Goal: Task Accomplishment & Management: Complete application form

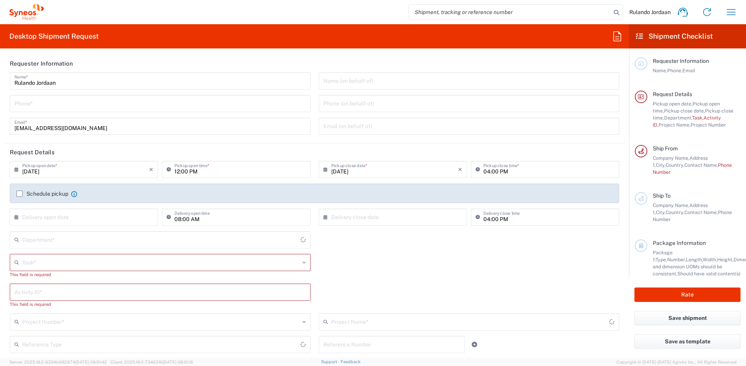
type input "4510"
type input "Free State"
type input "[GEOGRAPHIC_DATA]"
type input "Syneos Health [GEOGRAPHIC_DATA] (Pty) Limited"
click at [65, 98] on input "tel" at bounding box center [160, 103] width 292 height 14
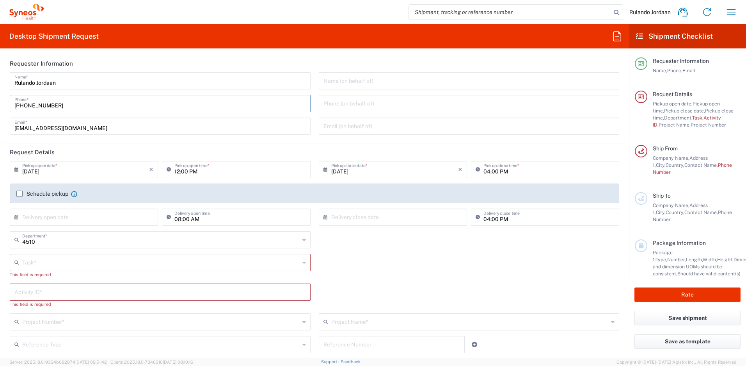
type input "[PHONE_NUMBER]"
click at [319, 257] on div "Task * Break/Fix Inventory Transfer New Hire Other Refresh This field is requir…" at bounding box center [315, 269] width 618 height 30
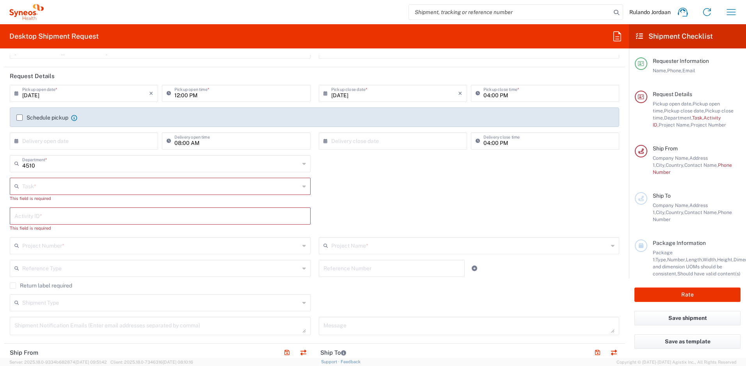
scroll to position [76, 0]
click at [217, 183] on input "text" at bounding box center [161, 186] width 278 height 14
click at [38, 201] on span "Break/Fix" at bounding box center [159, 204] width 296 height 12
type input "Break/Fix"
click at [44, 215] on input "text" at bounding box center [160, 209] width 292 height 14
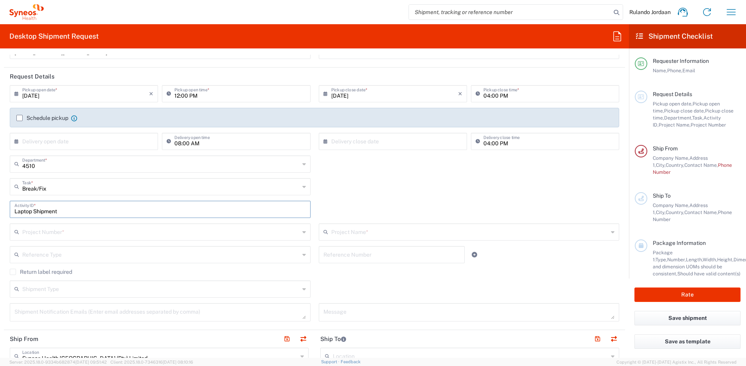
type input "Laptop Shipment"
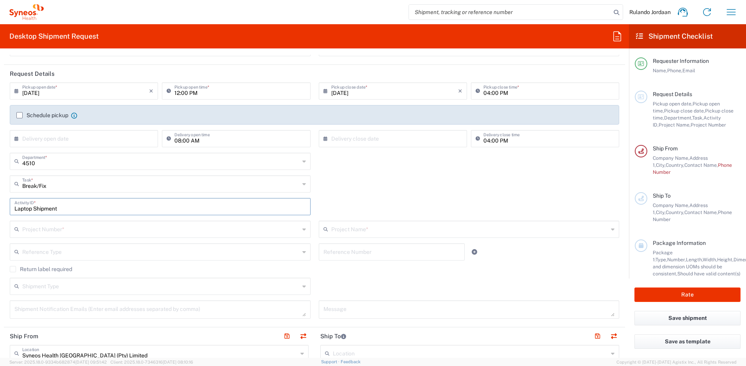
scroll to position [82, 0]
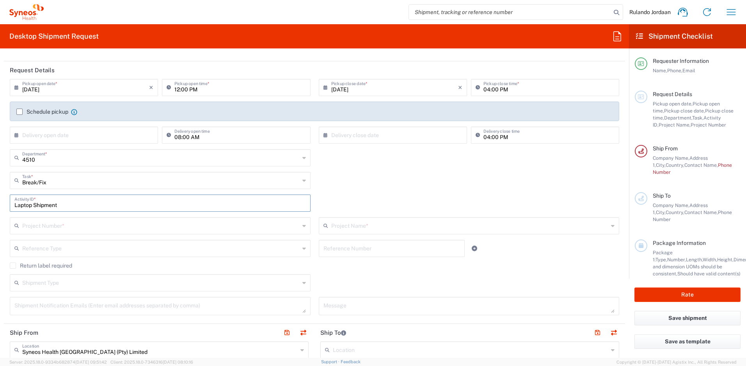
click at [118, 222] on input "text" at bounding box center [161, 225] width 278 height 14
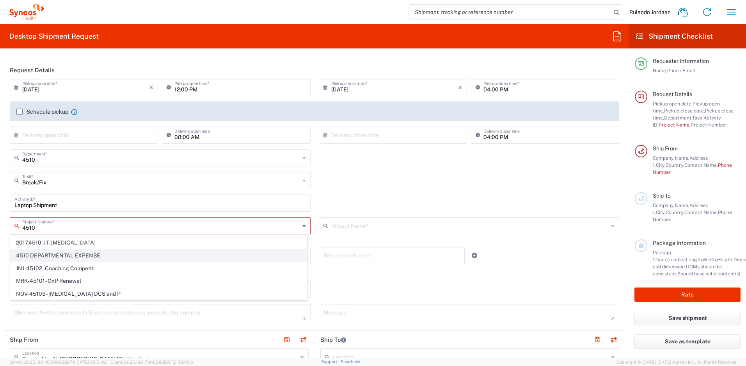
click at [74, 253] on span "4510 DEPARTMENTAL EXPENSE" at bounding box center [159, 255] width 296 height 12
type input "4510 DEPARTMENTAL EXPENSE"
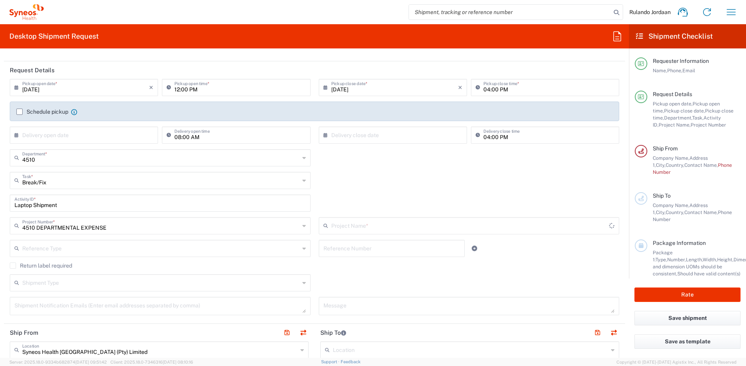
click at [381, 223] on input "text" at bounding box center [470, 225] width 278 height 14
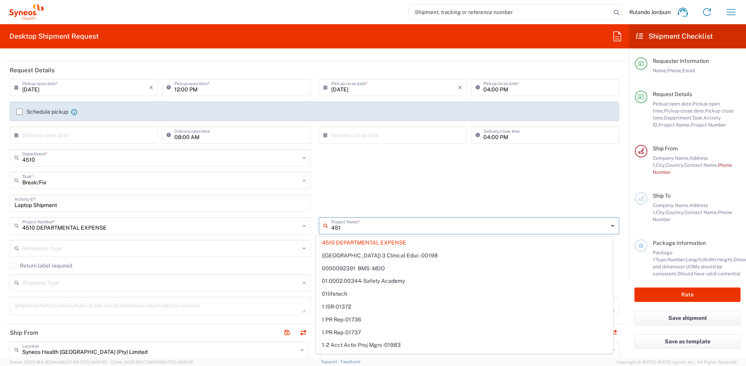
type input "4510"
type input "4510 DEPARTMENTAL EXPENSE"
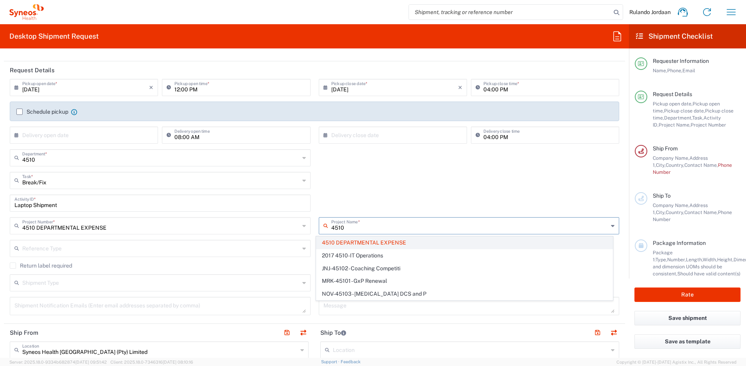
type input "4510"
click at [372, 240] on span "4510 DEPARTMENTAL EXPENSE" at bounding box center [465, 243] width 296 height 12
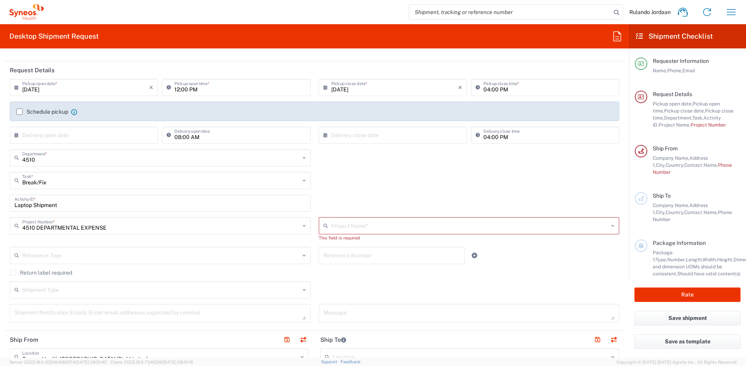
click at [343, 226] on input "text" at bounding box center [470, 225] width 278 height 14
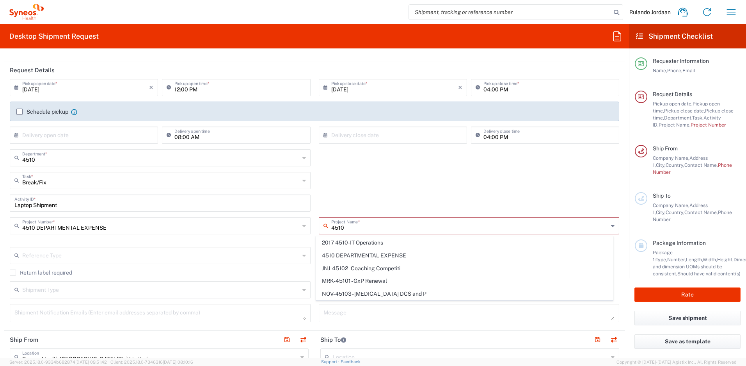
click at [351, 251] on span "4510 DEPARTMENTAL EXPENSE" at bounding box center [465, 255] width 296 height 12
type input "4510 DEPARTMENTAL EXPENSE"
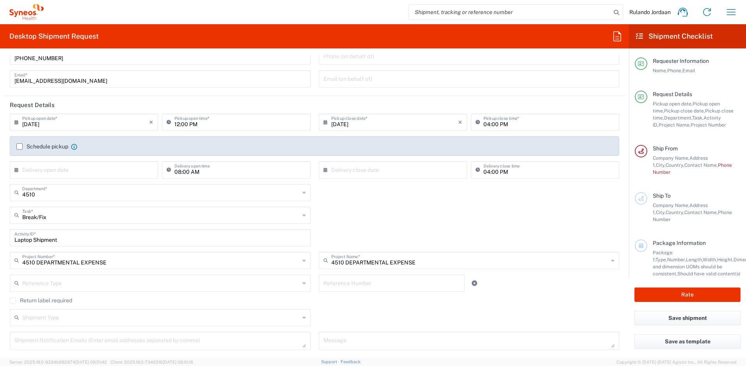
scroll to position [39, 0]
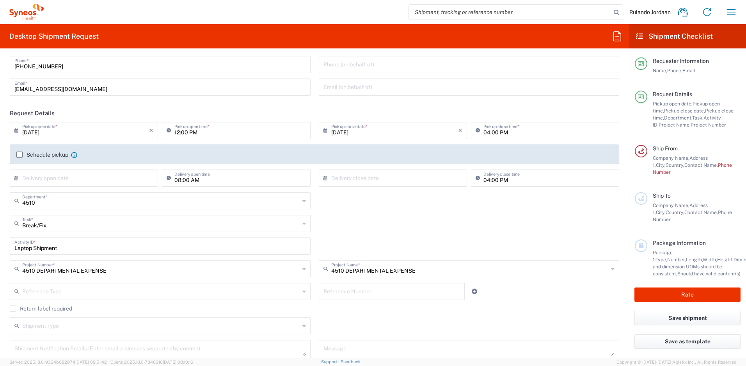
click at [18, 153] on label "Schedule pickup" at bounding box center [42, 154] width 52 height 6
click at [20, 155] on input "Schedule pickup" at bounding box center [20, 155] width 0 height 0
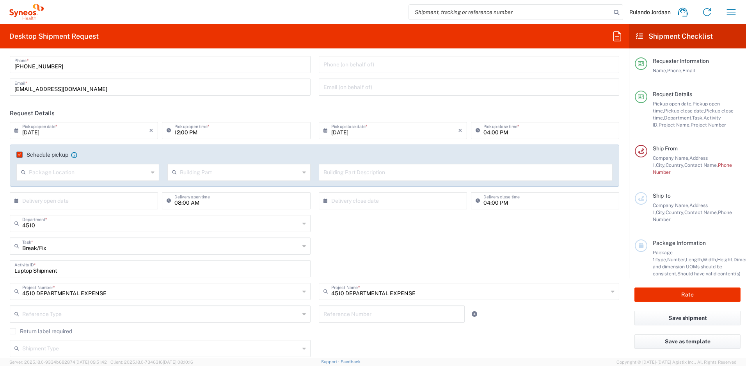
click at [89, 172] on input "text" at bounding box center [88, 172] width 119 height 14
click at [59, 198] on span "None" at bounding box center [87, 202] width 140 height 12
type input "None"
click at [203, 174] on input "text" at bounding box center [239, 172] width 119 height 14
click at [192, 199] on span "Building" at bounding box center [237, 202] width 140 height 12
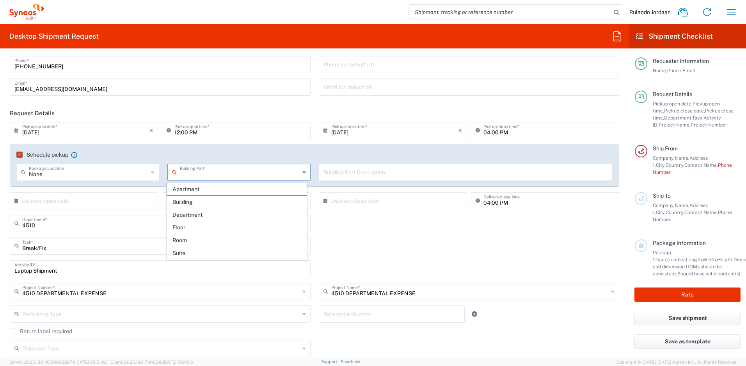
type input "Building"
click at [340, 173] on input "text" at bounding box center [466, 172] width 285 height 14
type input "R"
type input "F"
type input "[PERSON_NAME][GEOGRAPHIC_DATA]"
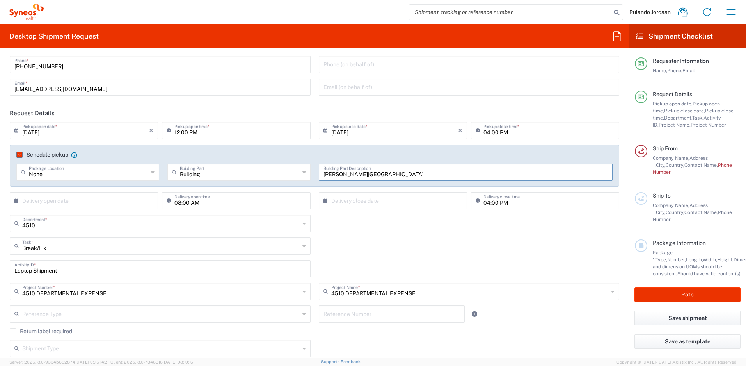
click at [376, 232] on div "4510 Department * 4510 3000 3100 3109 3110 3111 3112 3125 3130 3135 3136 3150 3…" at bounding box center [315, 226] width 618 height 23
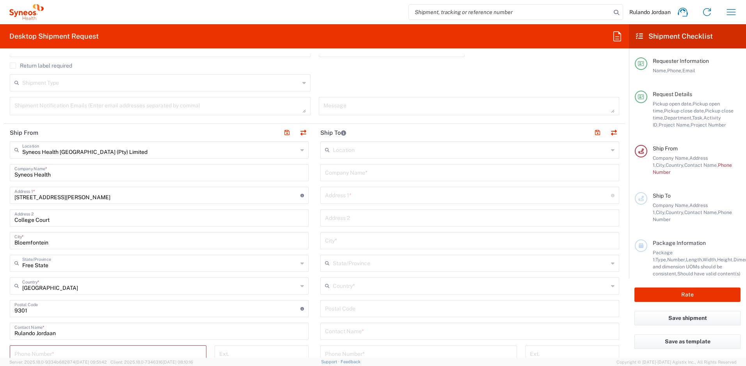
scroll to position [310, 0]
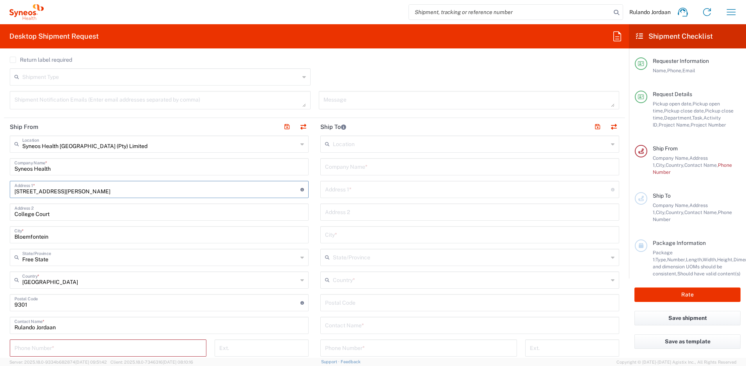
drag, startPoint x: 82, startPoint y: 190, endPoint x: -2, endPoint y: 189, distance: 83.9
click at [0, 189] on html "Rulando Jordaan Home Shipment estimator Shipment tracking Desktop shipment requ…" at bounding box center [373, 183] width 746 height 366
type input "23"
click at [56, 191] on input "[STREET_ADDRESS][PERSON_NAME]" at bounding box center [157, 189] width 286 height 14
type input "[STREET_ADDRESS][PERSON_NAME]"
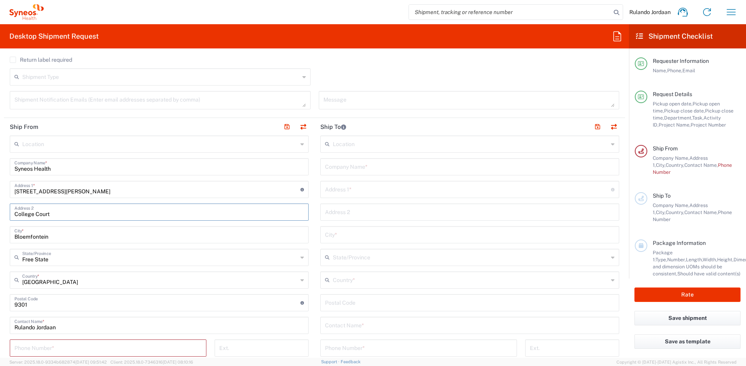
drag, startPoint x: 45, startPoint y: 212, endPoint x: 0, endPoint y: 205, distance: 45.4
click at [0, 205] on form "Requester Information Rulando Jordaan Name * [PHONE_NUMBER] Phone * [EMAIL_ADDR…" at bounding box center [314, 206] width 629 height 303
type input "[GEOGRAPHIC_DATA]"
click at [335, 70] on div "Shipment Type Batch Regular" at bounding box center [315, 79] width 618 height 23
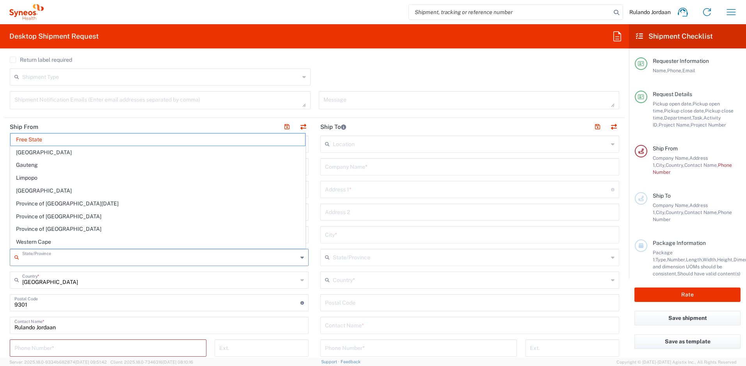
drag, startPoint x: 53, startPoint y: 257, endPoint x: 25, endPoint y: 256, distance: 28.1
click at [25, 256] on input "text" at bounding box center [160, 257] width 276 height 14
click at [362, 66] on div "Return label required" at bounding box center [315, 63] width 610 height 12
type input "Free State"
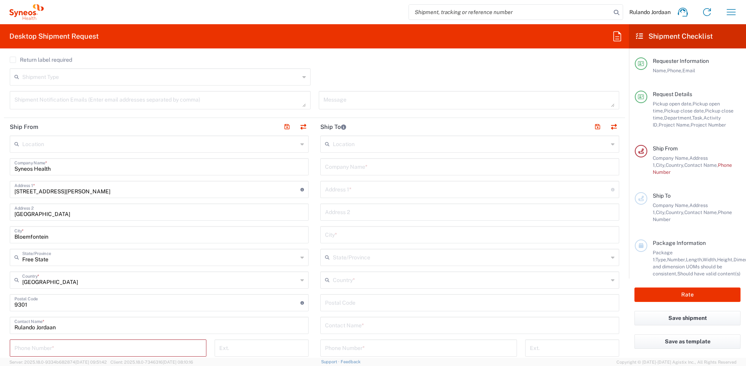
click at [37, 190] on input "[STREET_ADDRESS][PERSON_NAME]" at bounding box center [157, 189] width 286 height 14
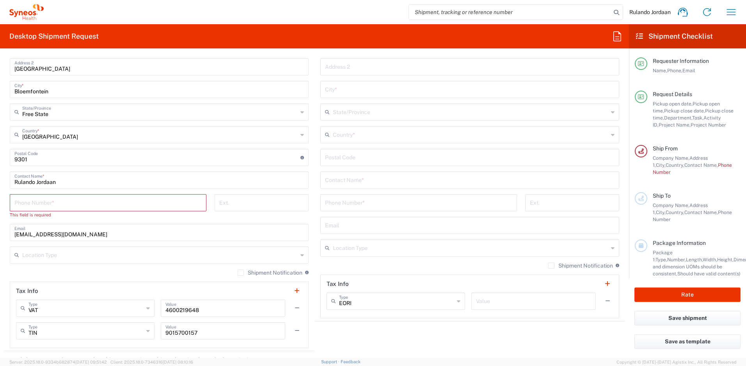
scroll to position [502, 0]
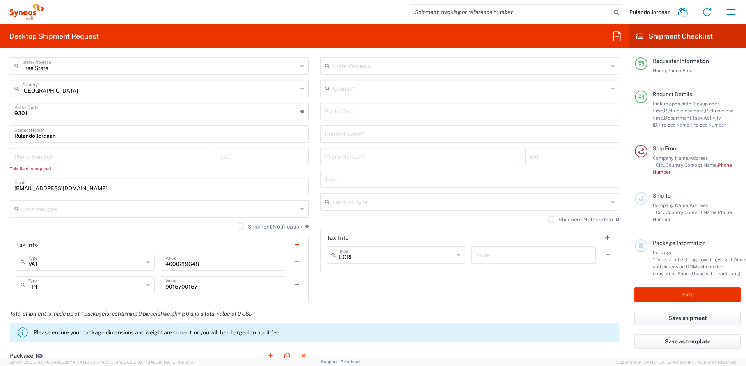
type input "[STREET_ADDRESS][PERSON_NAME]"
click at [46, 158] on input "tel" at bounding box center [107, 156] width 187 height 14
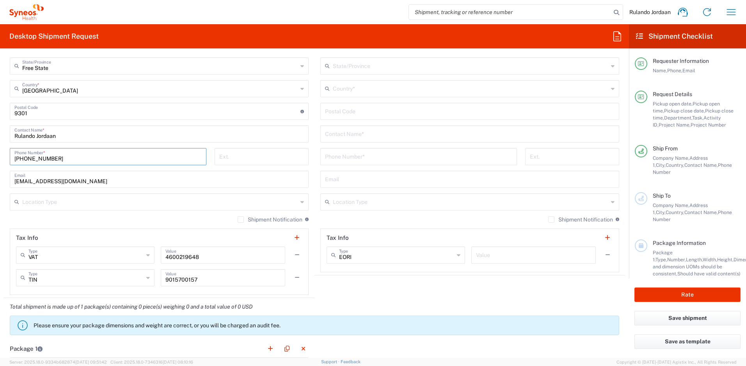
type input "[PHONE_NUMBER]"
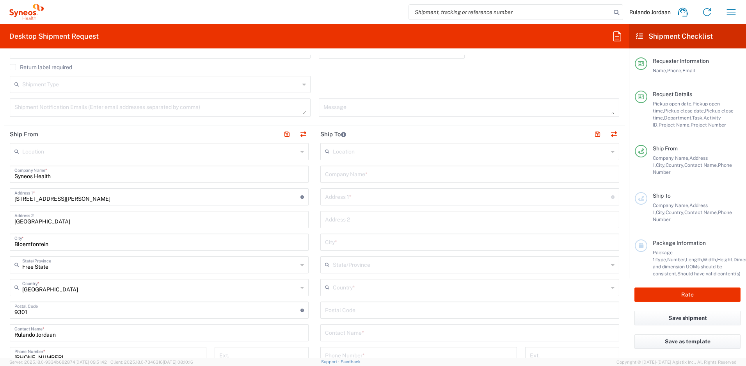
scroll to position [257, 0]
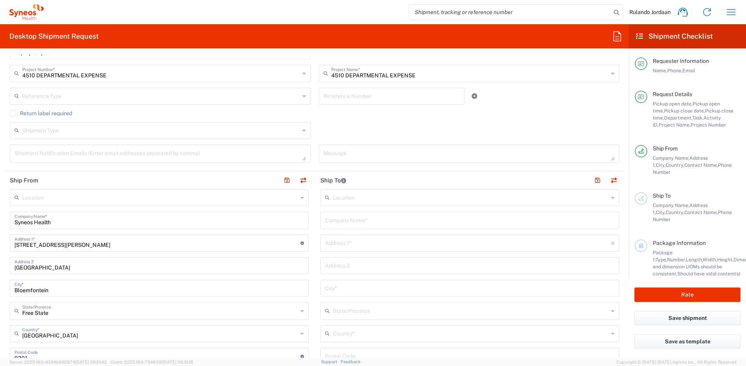
click at [351, 219] on input "text" at bounding box center [470, 220] width 290 height 14
type input "Syneos Health"
click at [315, 226] on main "Location [PERSON_NAME] LLC-[GEOGRAPHIC_DATA] [GEOGRAPHIC_DATA] [GEOGRAPHIC_DATA…" at bounding box center [470, 353] width 311 height 328
click at [332, 239] on input "text" at bounding box center [468, 242] width 286 height 14
type input "[STREET_ADDRESS][PERSON_NAME]"
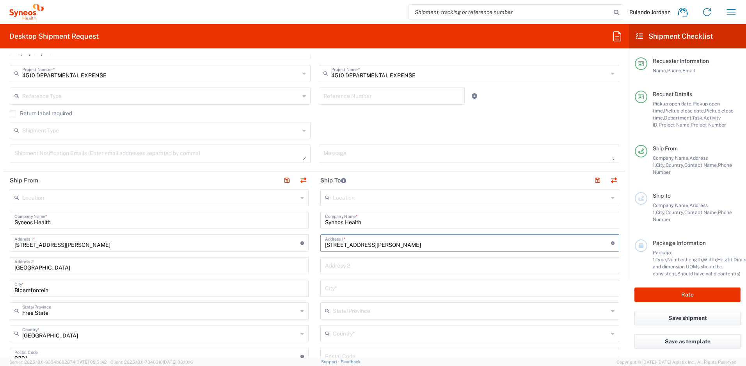
click at [335, 272] on div "Address 2" at bounding box center [470, 265] width 299 height 17
click at [337, 269] on input "text" at bounding box center [470, 265] width 290 height 14
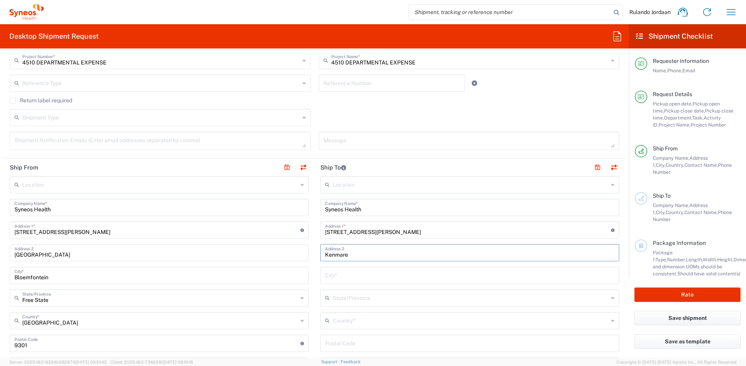
type input "Kenmare"
click at [346, 323] on input "text" at bounding box center [471, 320] width 276 height 14
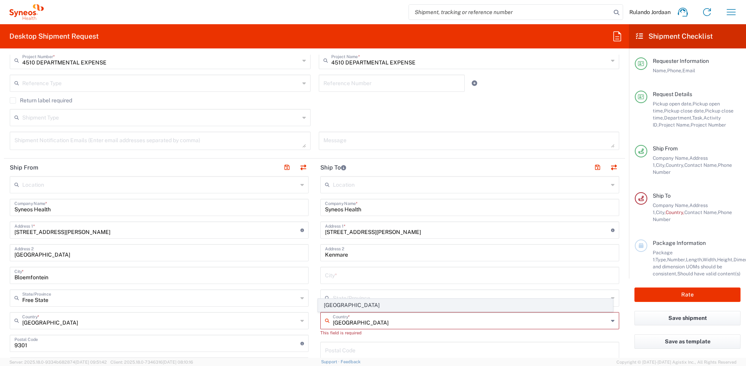
click at [338, 303] on span "[GEOGRAPHIC_DATA]" at bounding box center [466, 305] width 295 height 12
type input "[GEOGRAPHIC_DATA]"
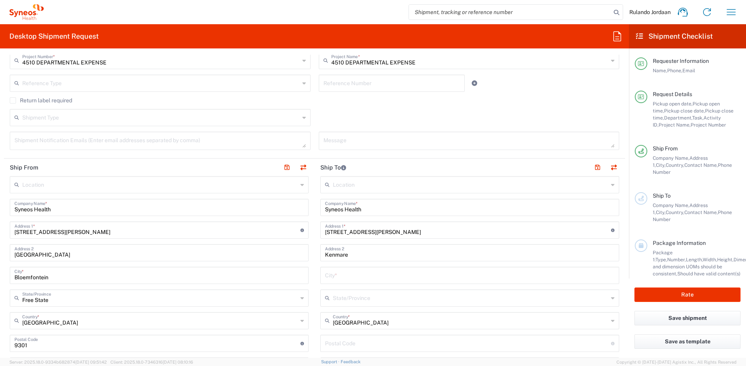
click at [340, 275] on input "text" at bounding box center [470, 275] width 290 height 14
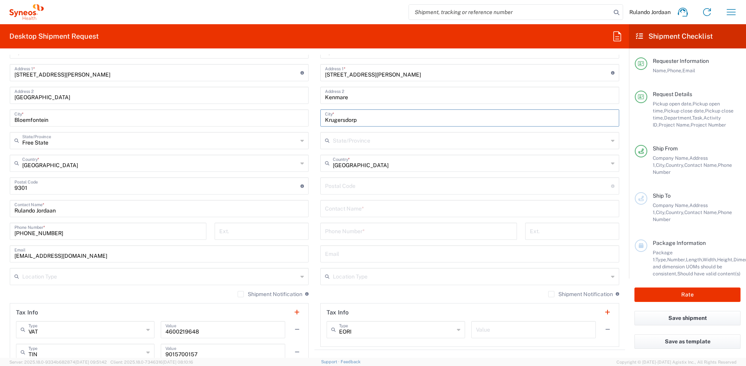
scroll to position [447, 0]
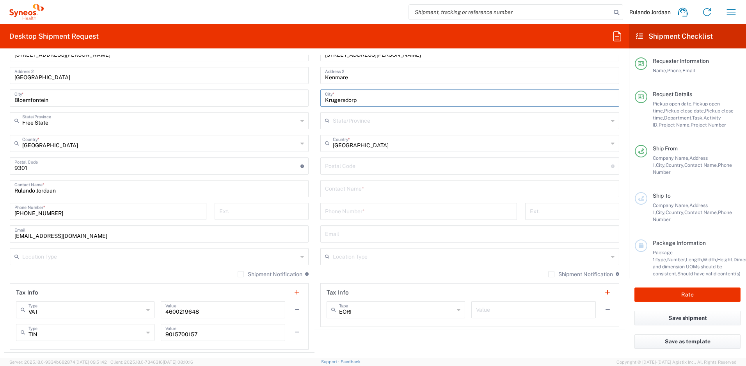
type input "Krugersdorp"
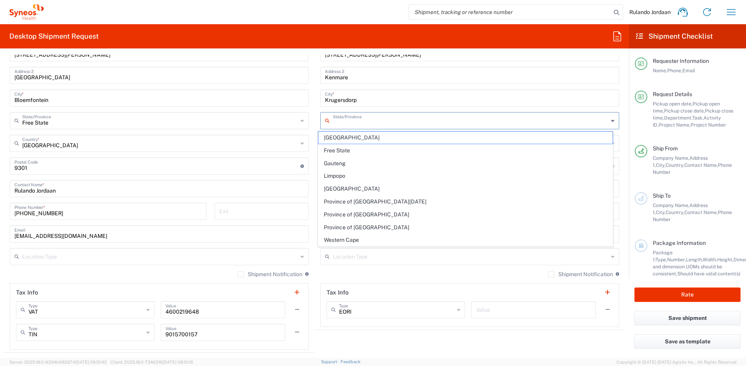
click at [347, 124] on input "text" at bounding box center [471, 120] width 276 height 14
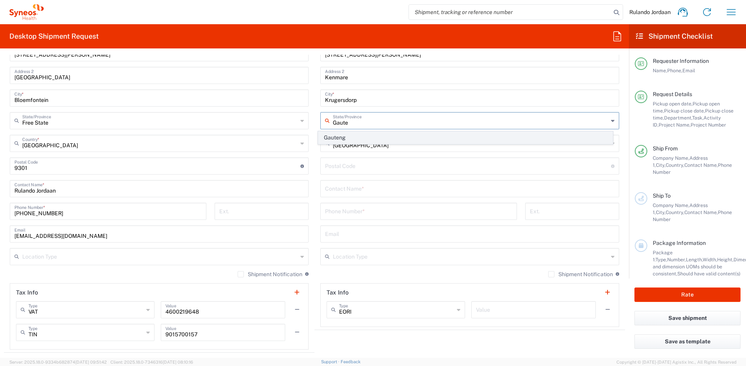
click at [351, 135] on span "Gauteng" at bounding box center [466, 138] width 295 height 12
type input "Gauteng"
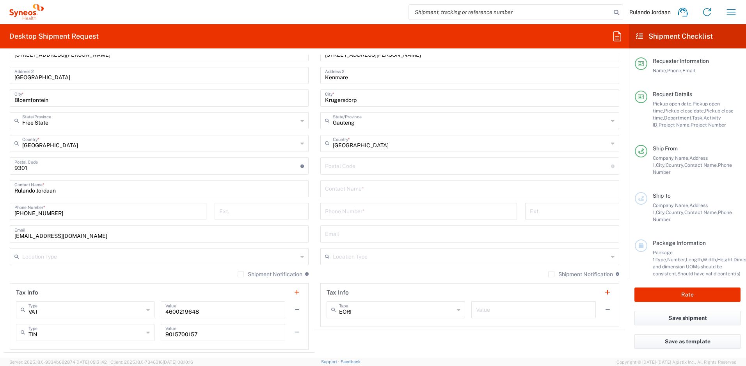
click at [349, 167] on input "undefined" at bounding box center [468, 166] width 286 height 14
type input "1739"
click at [311, 166] on main "Location [PERSON_NAME] LLC-[GEOGRAPHIC_DATA] [GEOGRAPHIC_DATA] [GEOGRAPHIC_DATA…" at bounding box center [159, 174] width 311 height 351
click at [327, 186] on input "text" at bounding box center [470, 188] width 290 height 14
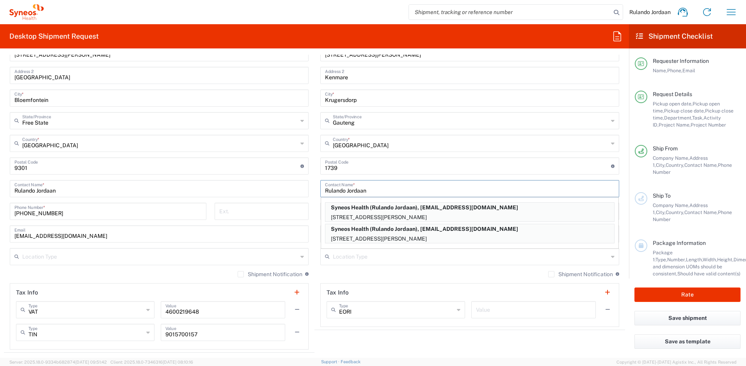
type input "Rulando Jordaan"
click at [303, 143] on div "[GEOGRAPHIC_DATA] Country *" at bounding box center [159, 143] width 299 height 17
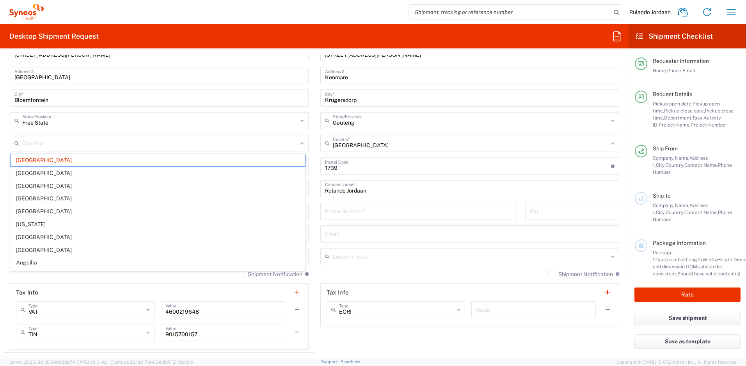
click at [310, 141] on main "Location [PERSON_NAME] LLC-[GEOGRAPHIC_DATA] [GEOGRAPHIC_DATA] [GEOGRAPHIC_DATA…" at bounding box center [159, 174] width 311 height 351
type input "[GEOGRAPHIC_DATA]"
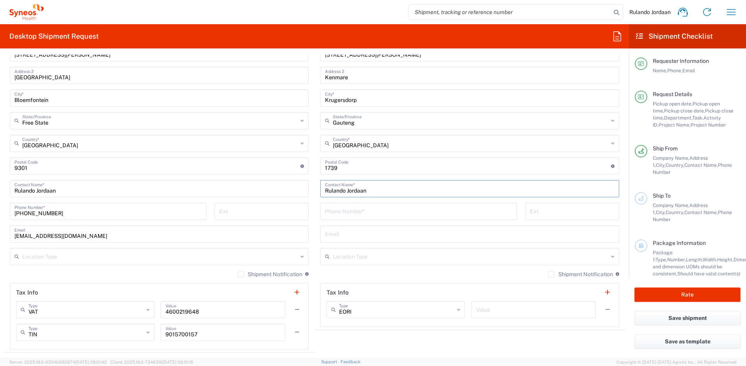
drag, startPoint x: 371, startPoint y: 191, endPoint x: 280, endPoint y: 175, distance: 92.3
click at [281, 176] on div "Ship From Location [PERSON_NAME] LLC-[GEOGRAPHIC_DATA] [GEOGRAPHIC_DATA] [GEOGR…" at bounding box center [315, 166] width 622 height 371
type input "Maropeng Monyemangene"
click at [369, 207] on input "tel" at bounding box center [418, 211] width 187 height 14
type input "[PHONE_NUMBER]"
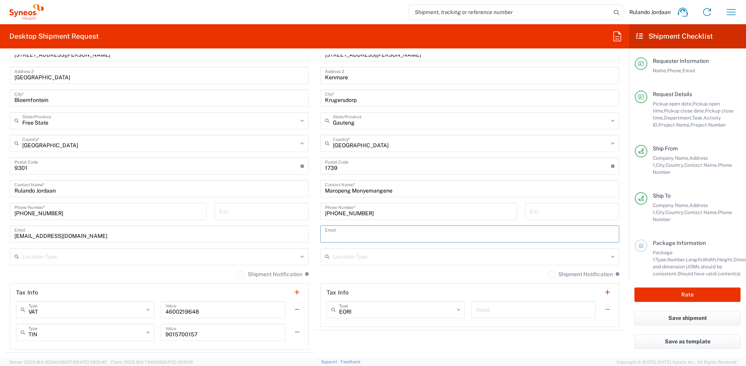
click at [353, 235] on input "text" at bounding box center [470, 233] width 290 height 14
type input "[EMAIL_ADDRESS][DOMAIN_NAME]"
click at [321, 210] on div "[PHONE_NUMBER] Phone Number *" at bounding box center [419, 211] width 197 height 17
click at [321, 187] on div "Maropeng Monyemangene Contact Name *" at bounding box center [470, 188] width 299 height 17
click at [315, 186] on main "Location [PERSON_NAME] LLC-[GEOGRAPHIC_DATA] [GEOGRAPHIC_DATA] [GEOGRAPHIC_DATA…" at bounding box center [470, 163] width 311 height 328
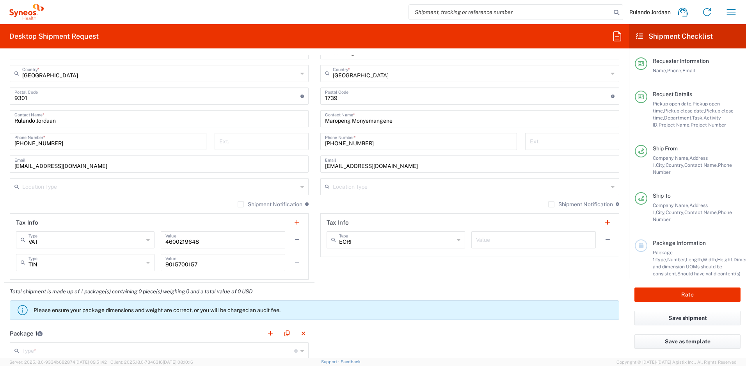
scroll to position [620, 0]
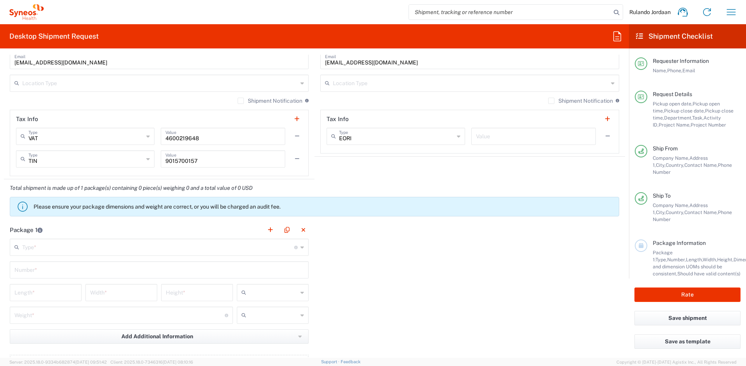
click at [54, 247] on input "text" at bounding box center [158, 247] width 272 height 14
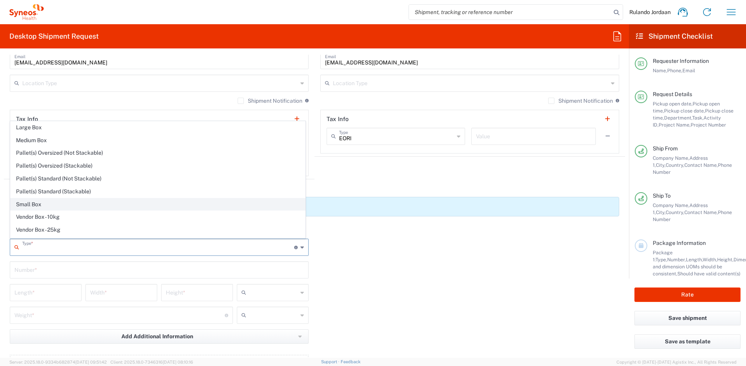
scroll to position [24, 0]
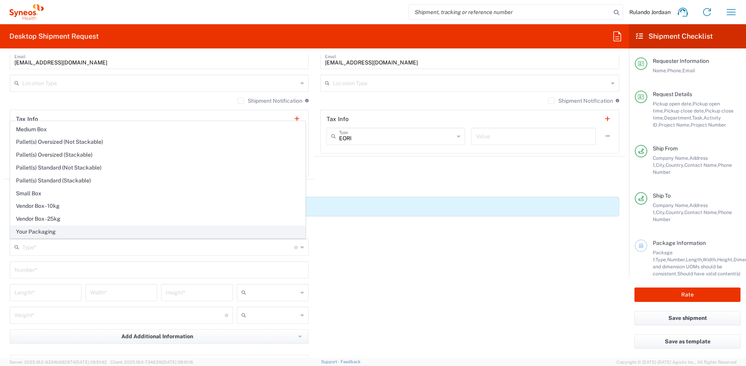
click at [43, 231] on span "Your Packaging" at bounding box center [158, 232] width 295 height 12
type input "Your Packaging"
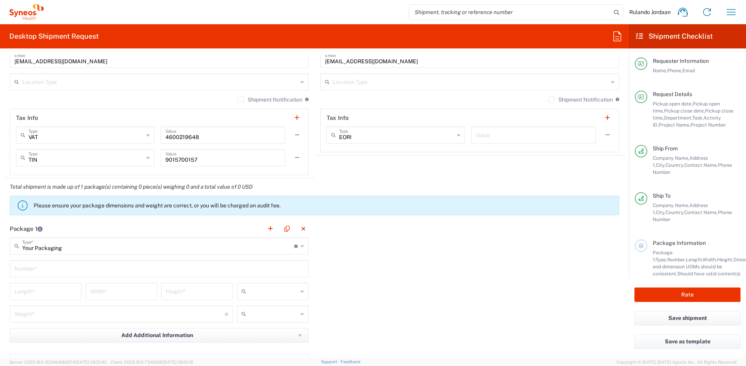
scroll to position [622, 0]
click at [45, 269] on input "text" at bounding box center [159, 268] width 290 height 14
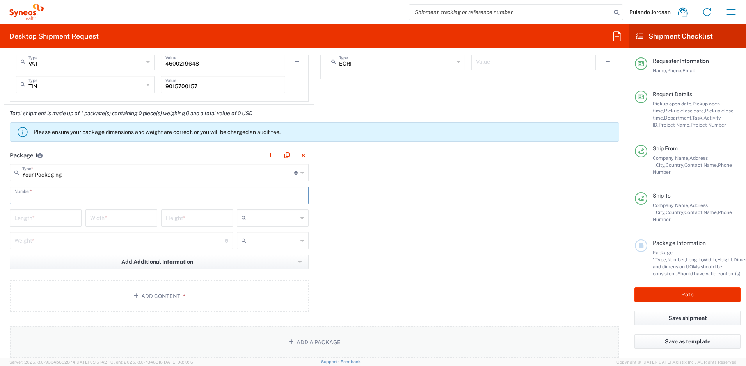
scroll to position [788, 0]
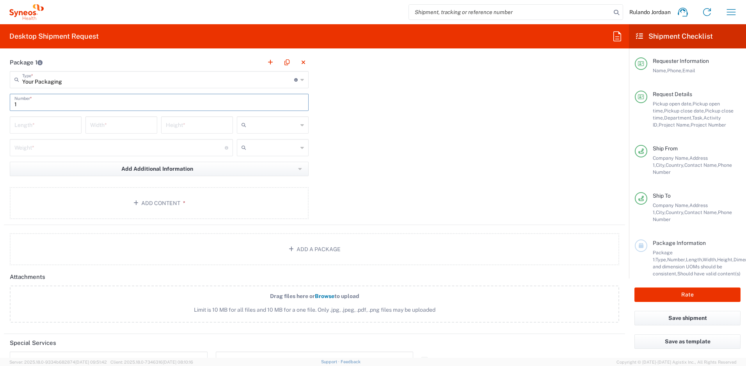
type input "1"
click at [512, 187] on div "Package 1 Your Packaging Type * Material used to package goods Envelope Large B…" at bounding box center [315, 138] width 622 height 171
click at [23, 124] on input "number" at bounding box center [45, 125] width 62 height 14
type input "44"
type input "44.4"
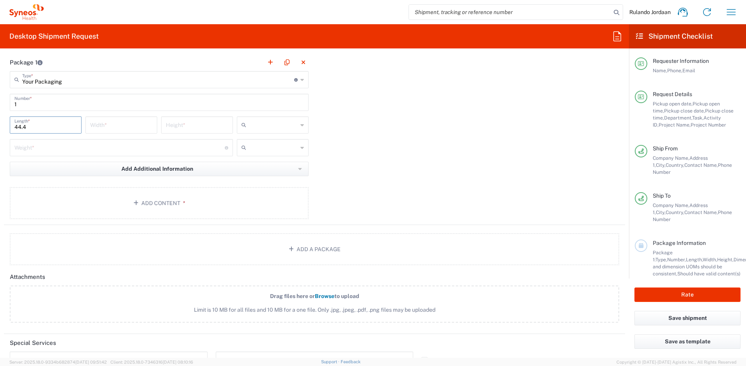
click at [130, 127] on input "number" at bounding box center [121, 125] width 62 height 14
type input "8"
type input "8.0"
click at [203, 121] on input "number" at bounding box center [197, 125] width 62 height 14
type input "29"
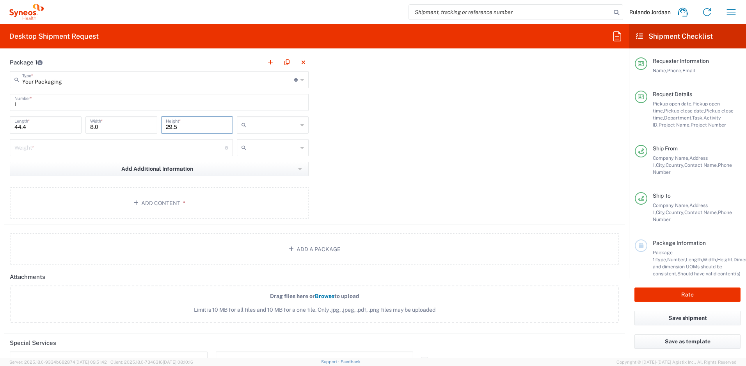
type input "29.5"
click at [289, 123] on input "text" at bounding box center [273, 125] width 48 height 12
click at [256, 142] on span "cm" at bounding box center [269, 142] width 69 height 12
type input "cm"
click at [266, 143] on input "text" at bounding box center [273, 147] width 48 height 12
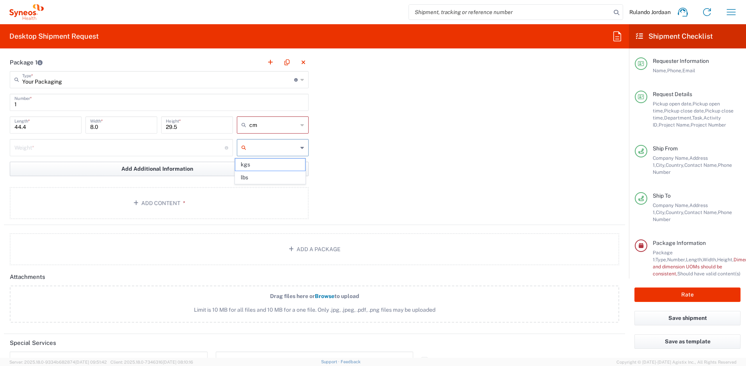
click at [251, 166] on span "kgs" at bounding box center [269, 165] width 69 height 12
type input "kgs"
click at [120, 144] on input "number" at bounding box center [119, 147] width 210 height 14
type input "1"
type input "1.46"
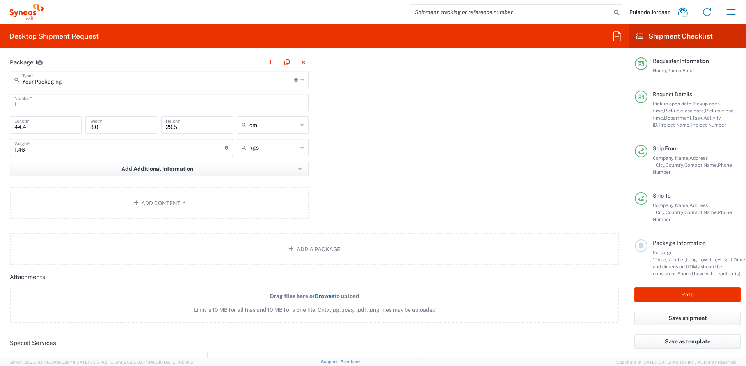
drag, startPoint x: 381, startPoint y: 154, endPoint x: 314, endPoint y: 161, distance: 67.6
click at [381, 154] on div "Package 1 Your Packaging Type * Material used to package goods Envelope Large B…" at bounding box center [315, 138] width 622 height 171
click at [204, 203] on button "Add Content *" at bounding box center [159, 203] width 299 height 32
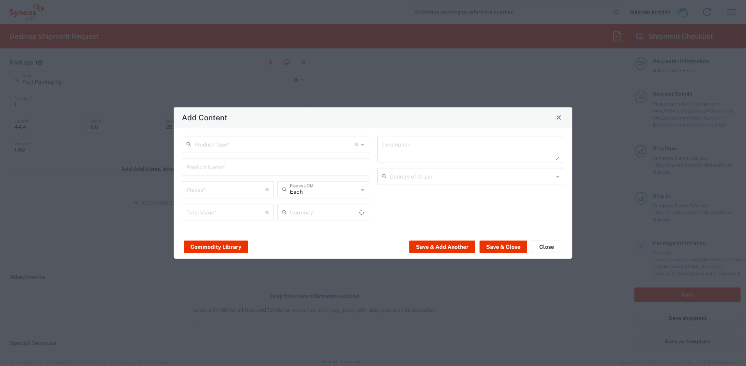
type input "US Dollar"
click at [224, 148] on input "text" at bounding box center [274, 144] width 160 height 14
click at [215, 162] on span "Documents" at bounding box center [276, 161] width 186 height 12
type input "Documents"
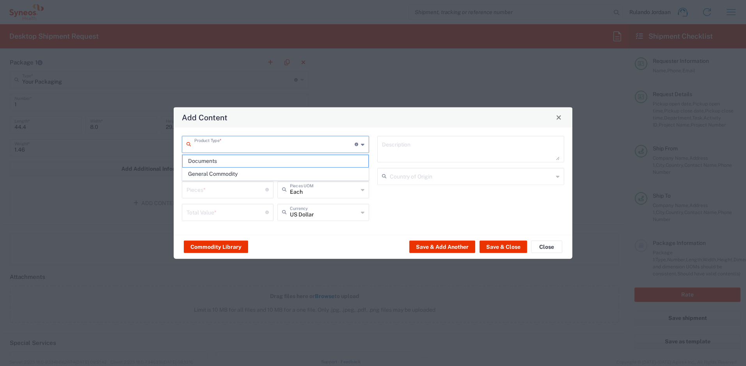
type input "1"
type textarea "Documents"
click at [224, 151] on div "Documents Product Type * Document: Paper document generated internally by Syneo…" at bounding box center [275, 143] width 187 height 17
click at [215, 173] on span "General Commodity" at bounding box center [276, 174] width 186 height 12
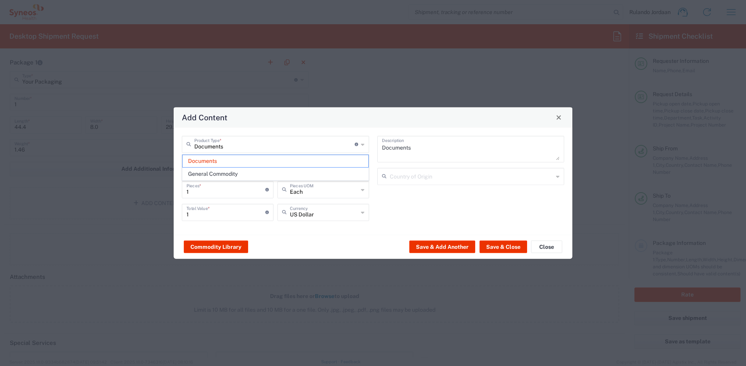
type input "General Commodity"
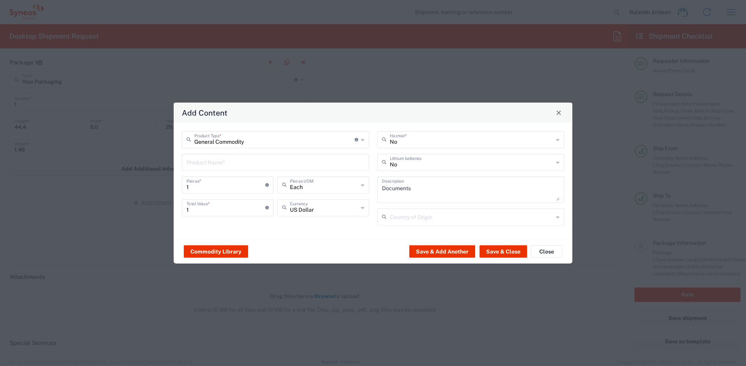
click at [208, 164] on input "text" at bounding box center [276, 162] width 178 height 14
click at [298, 110] on div "Add Content" at bounding box center [373, 112] width 399 height 20
click at [296, 236] on div "General Commodity Product Type * Document: Paper document generated internally …" at bounding box center [373, 181] width 399 height 116
click at [214, 179] on div "Lenovo T15 Laptop" at bounding box center [276, 180] width 186 height 13
type input "Lenovo T15 Laptop"
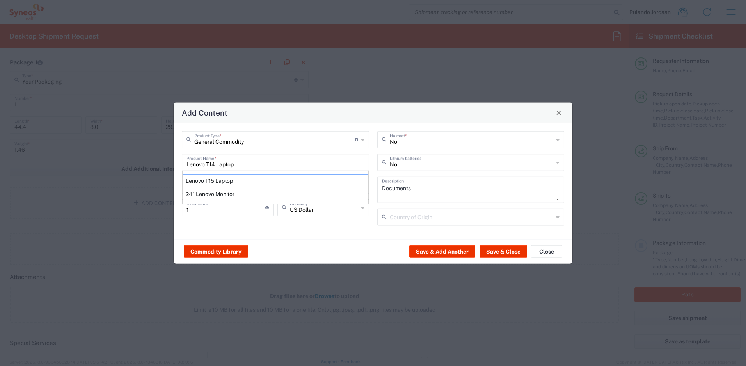
type textarea "Lenovo T15 Laptop"
type input "[GEOGRAPHIC_DATA]"
type input "Yes"
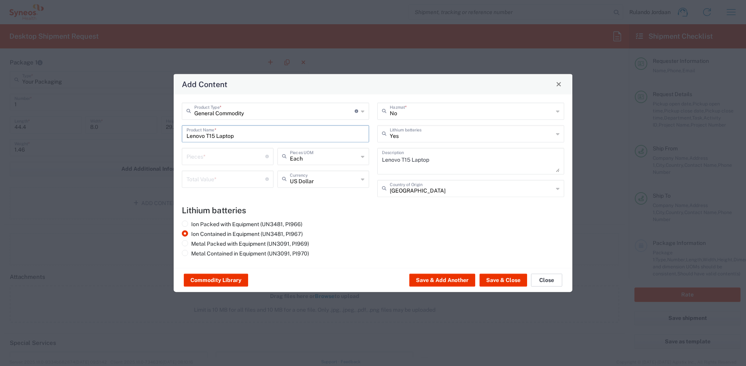
click at [541, 277] on button "Close" at bounding box center [546, 280] width 31 height 12
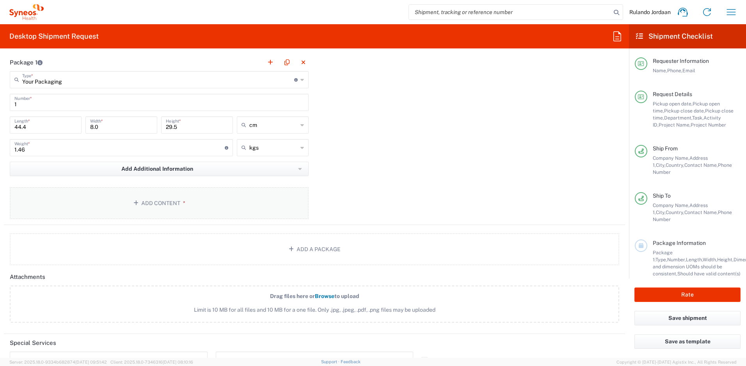
click at [160, 203] on button "Add Content *" at bounding box center [159, 203] width 299 height 32
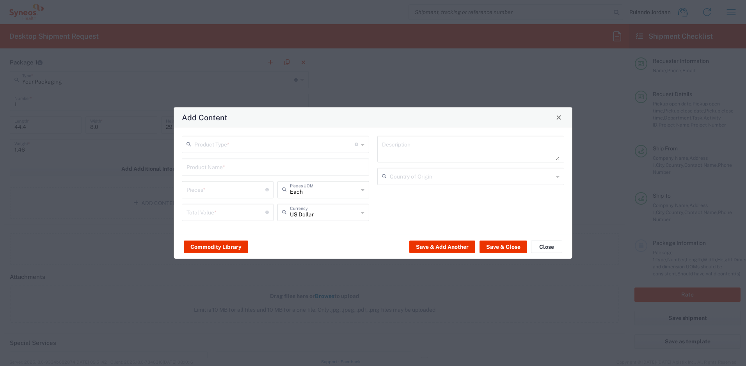
click at [219, 142] on input "text" at bounding box center [274, 144] width 160 height 14
click at [216, 171] on span "General Commodity" at bounding box center [276, 174] width 186 height 12
type input "General Commodity"
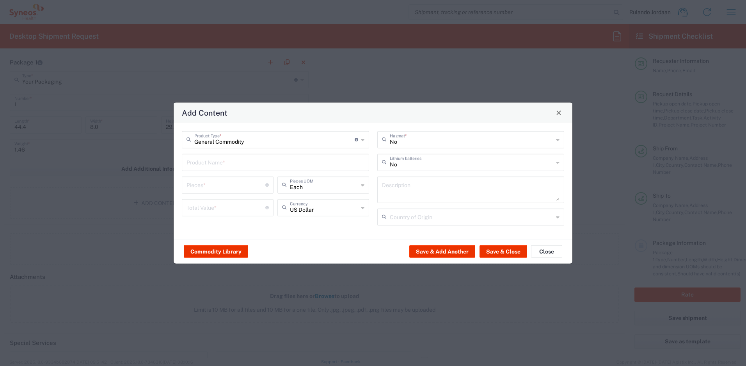
click at [210, 164] on input "text" at bounding box center [276, 162] width 178 height 14
type input "Lenovo T14 Laptop"
click at [238, 184] on input "number" at bounding box center [226, 184] width 79 height 14
type input "1"
click at [238, 203] on input "number" at bounding box center [226, 207] width 79 height 14
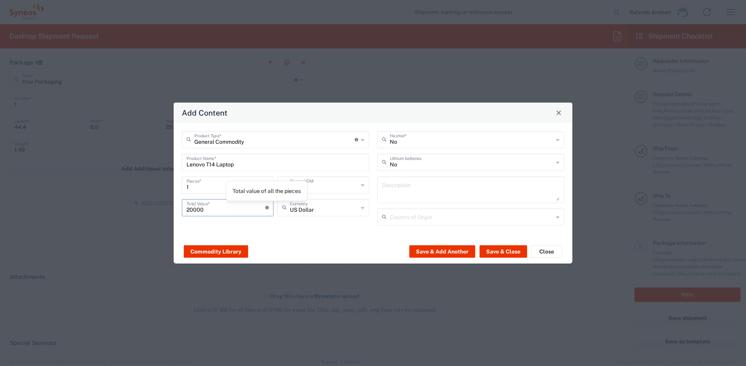
type input "20000"
click at [292, 210] on input "text" at bounding box center [324, 207] width 68 height 14
click at [314, 224] on span "South African Rand" at bounding box center [323, 224] width 90 height 12
type input "South African Rand"
click at [498, 254] on button "Save & Close" at bounding box center [504, 251] width 48 height 12
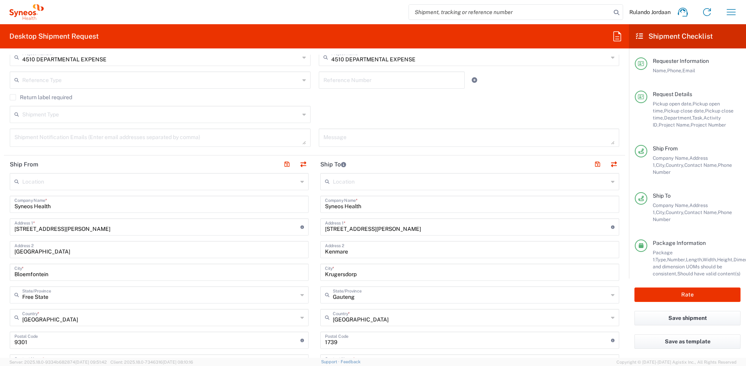
scroll to position [278, 0]
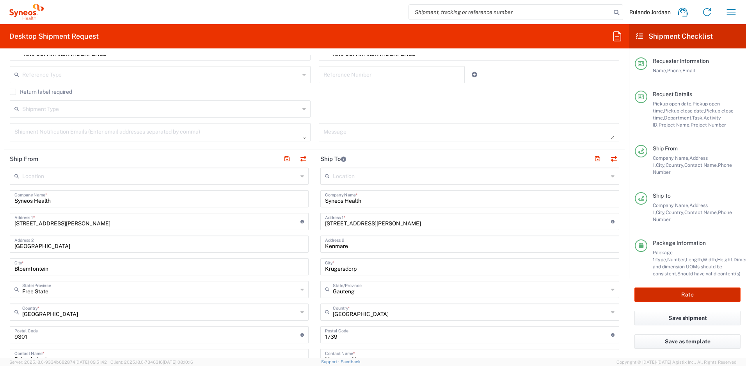
click at [662, 295] on button "Rate" at bounding box center [688, 294] width 106 height 14
type input "4510 DEPARTMENTAL EXPENSE"
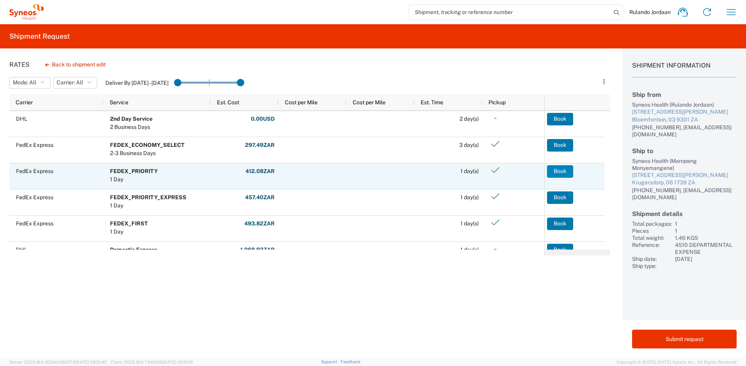
click at [556, 173] on button "Book" at bounding box center [560, 171] width 26 height 12
